Goal: Information Seeking & Learning: Learn about a topic

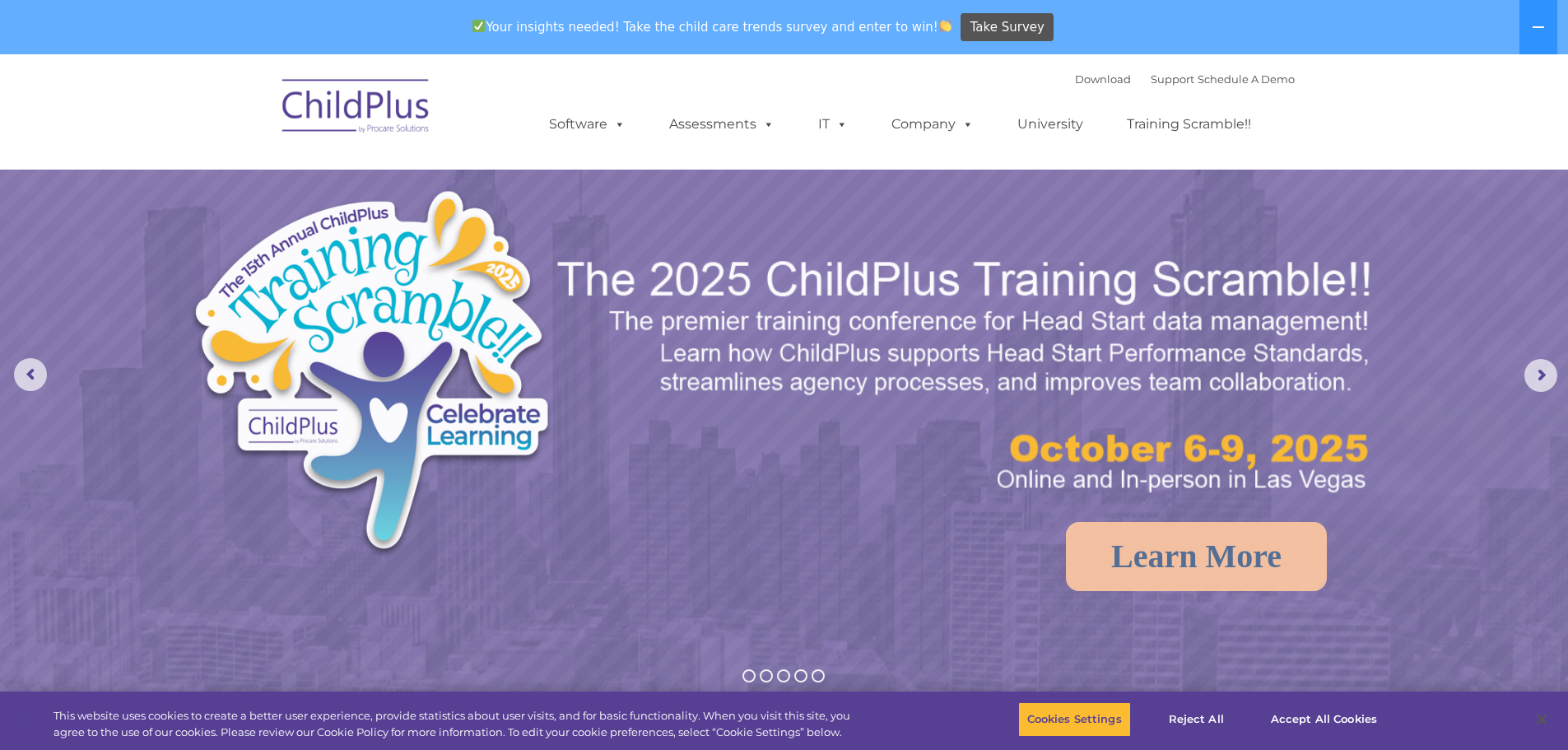
select select "MEDIUM"
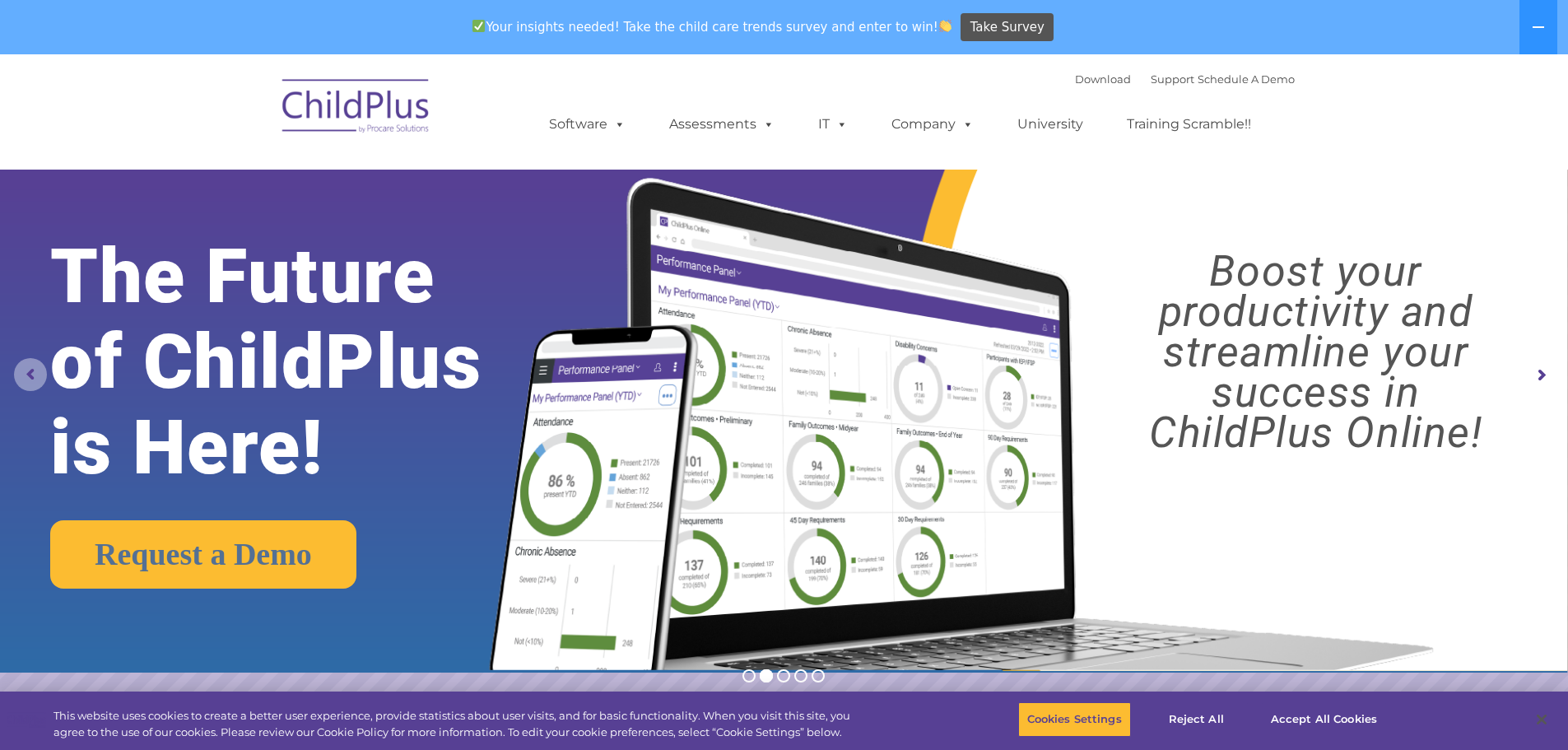
click at [31, 359] on rs-arrow at bounding box center [30, 374] width 33 height 33
click at [18, 380] on rs-arrow at bounding box center [30, 374] width 33 height 33
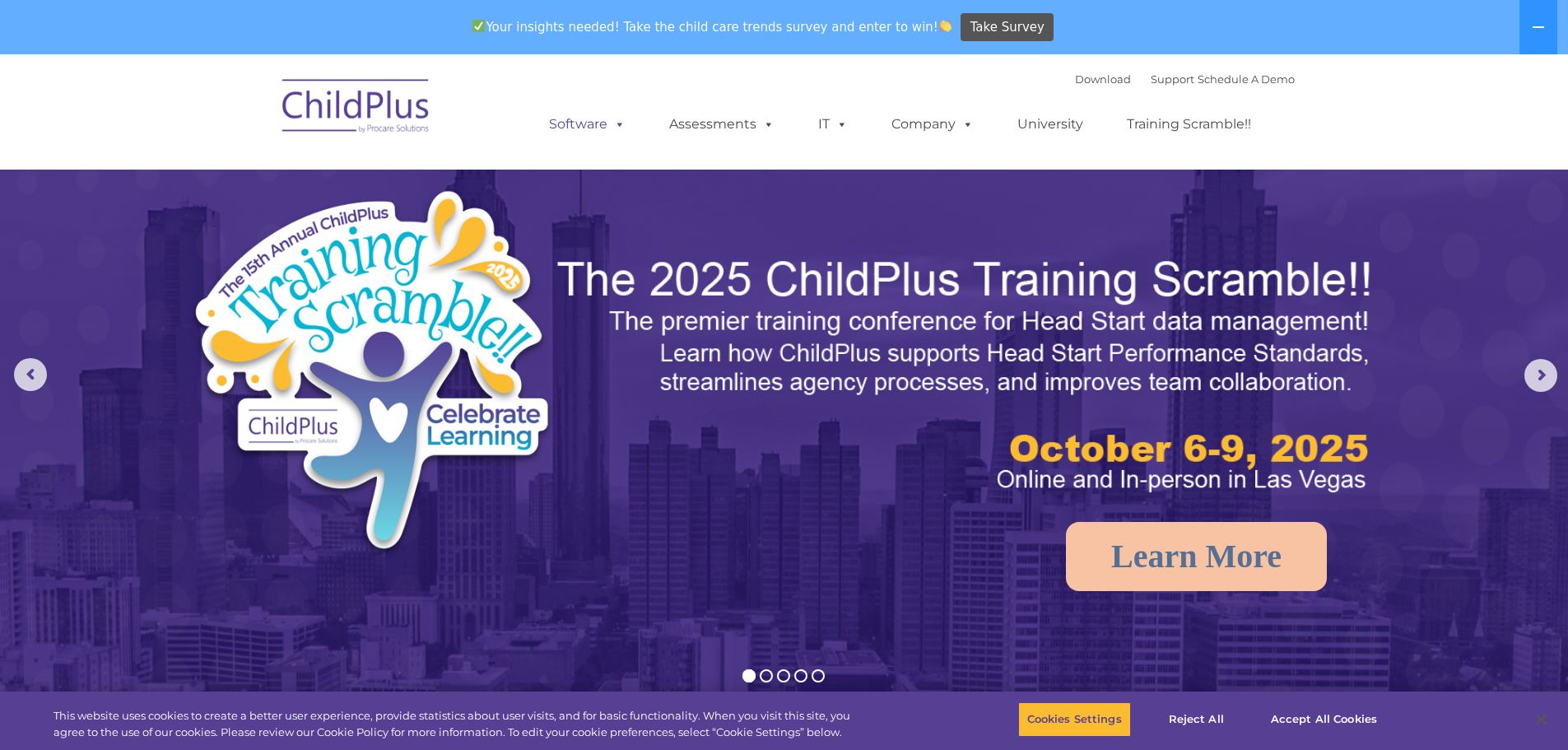
click at [587, 128] on link "Software" at bounding box center [587, 124] width 109 height 33
select select "MEDIUM"
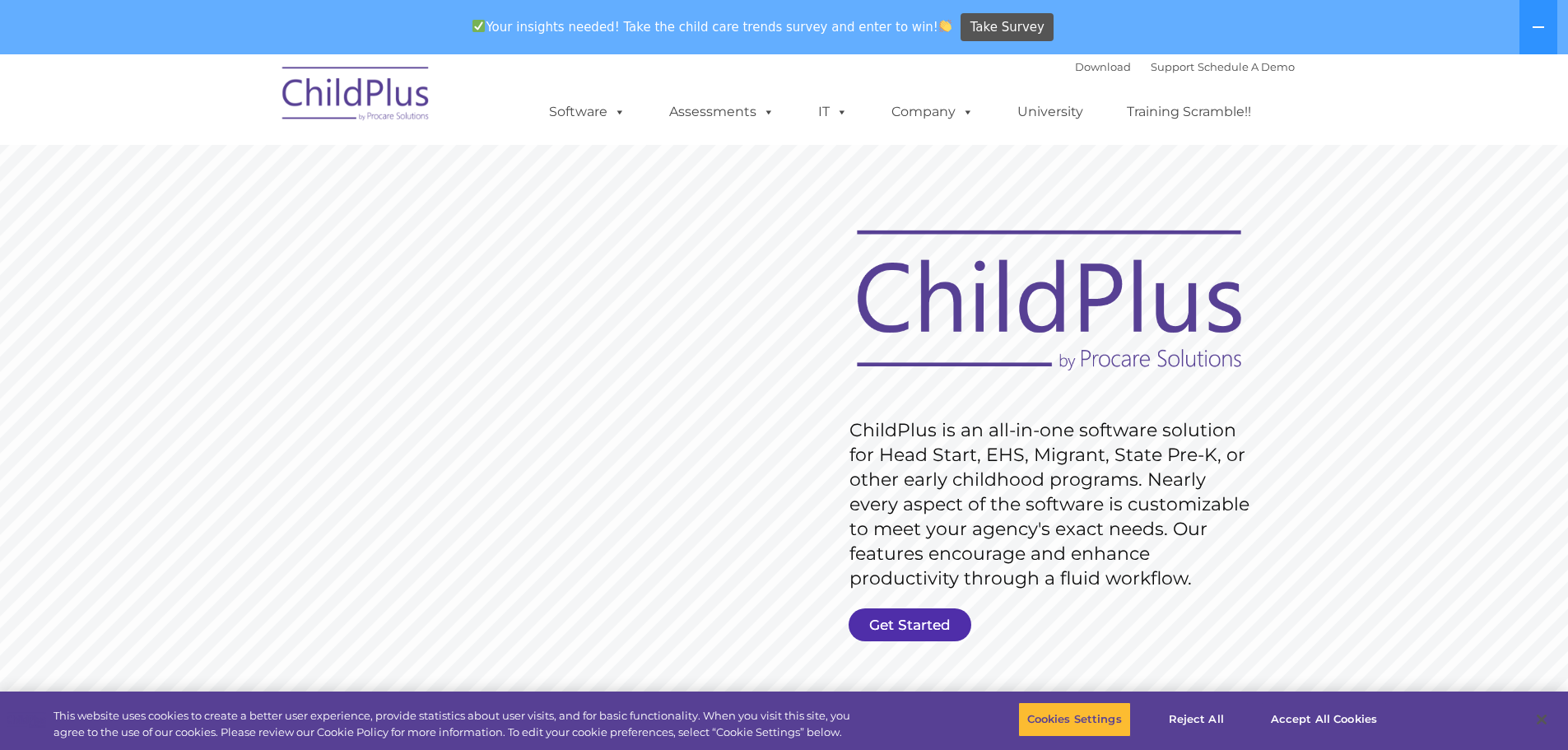
click at [953, 622] on link "Get Started" at bounding box center [910, 625] width 122 height 33
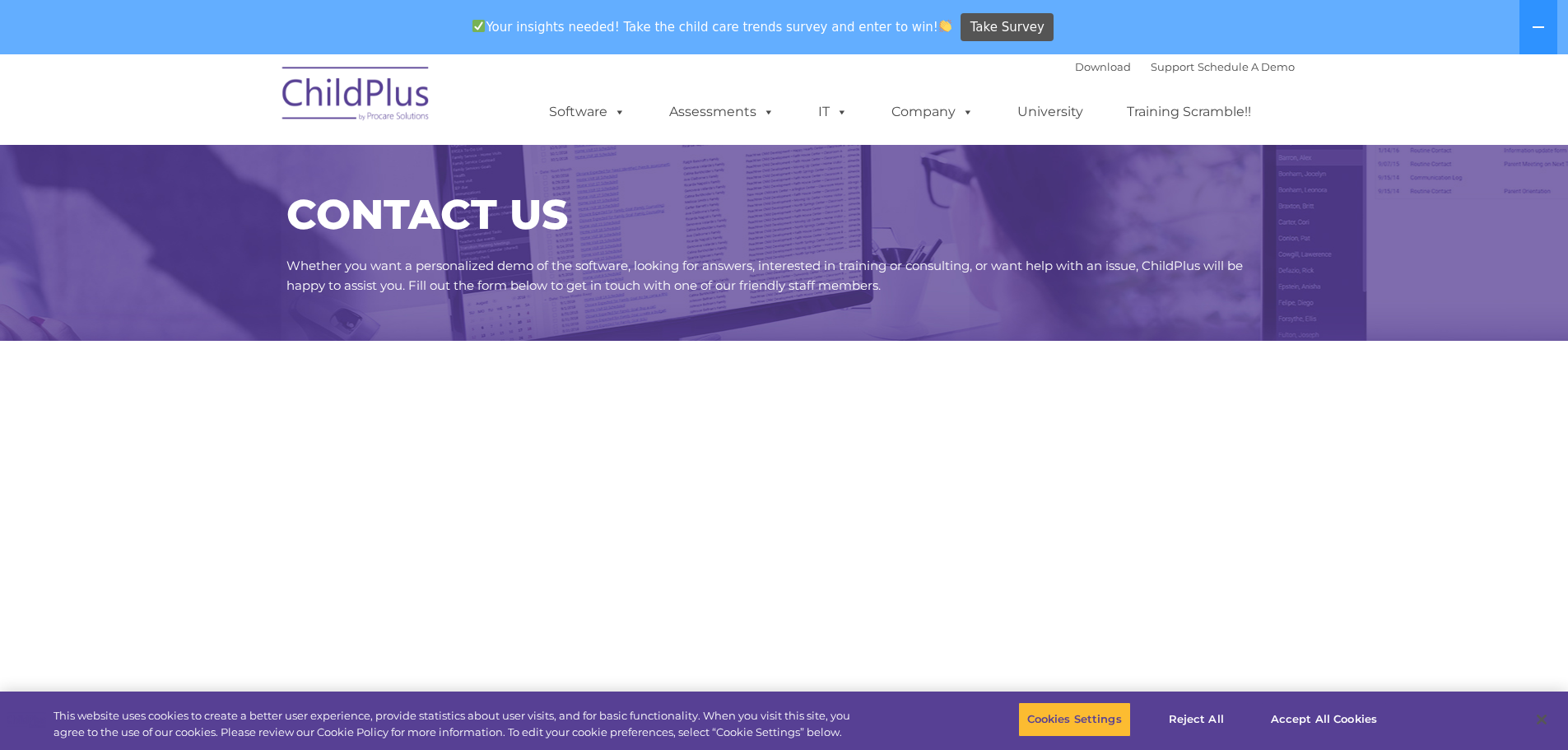
select select "MEDIUM"
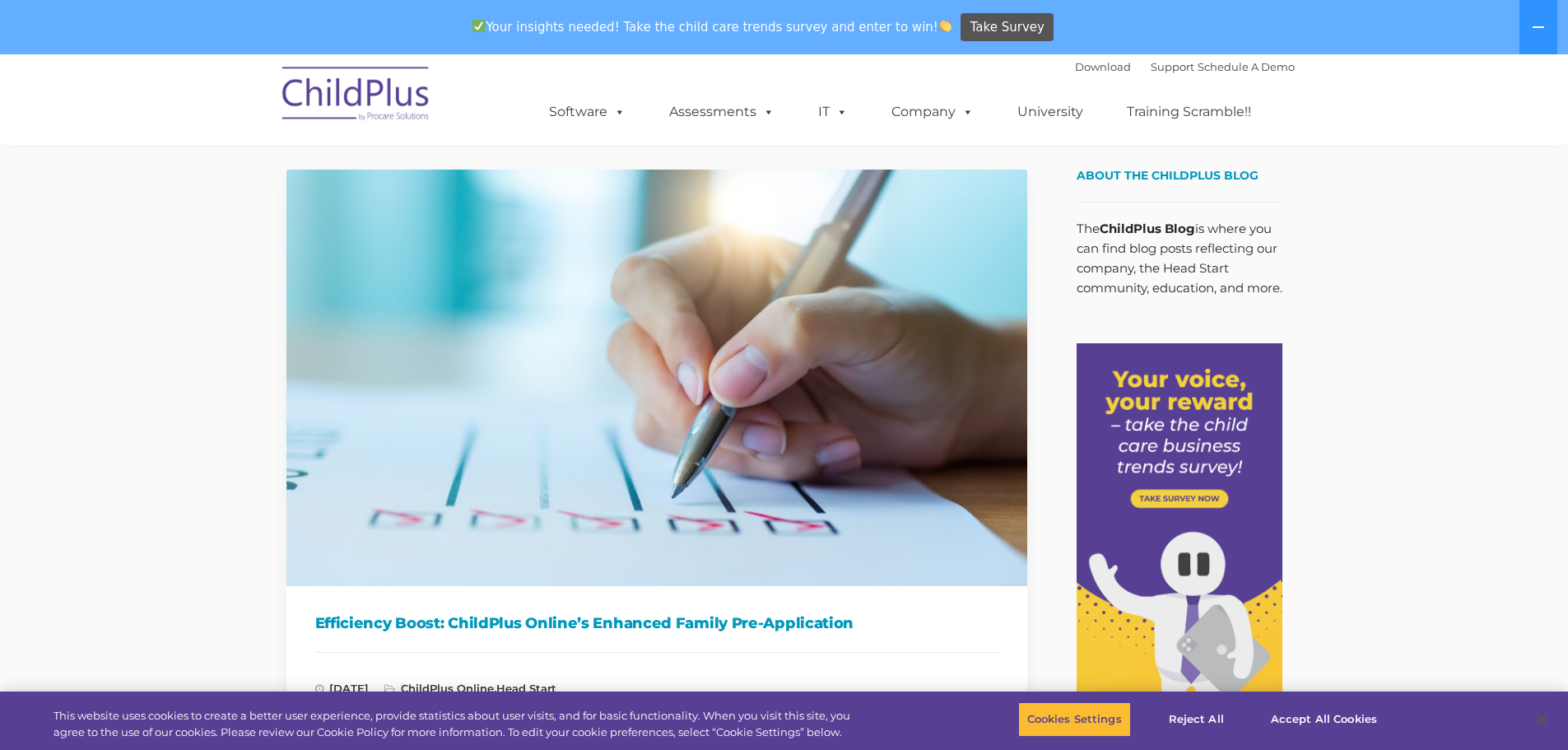
scroll to position [83, 0]
